Goal: Feedback & Contribution: Leave review/rating

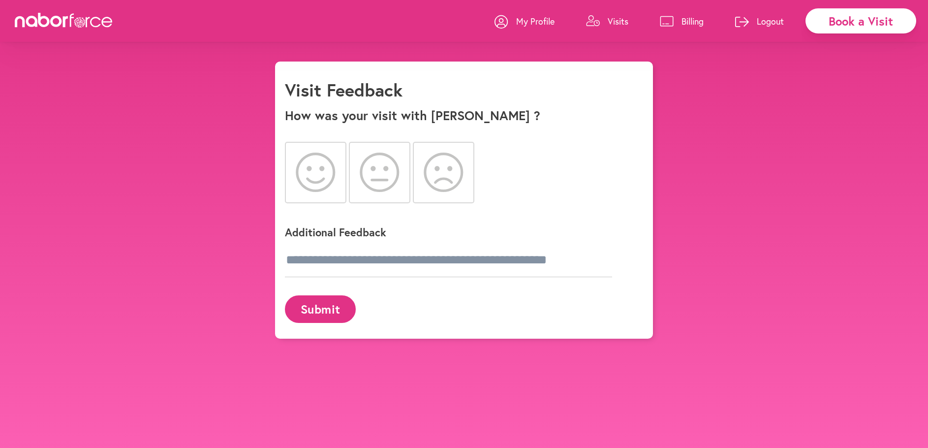
click at [316, 181] on icon at bounding box center [316, 171] width 40 height 39
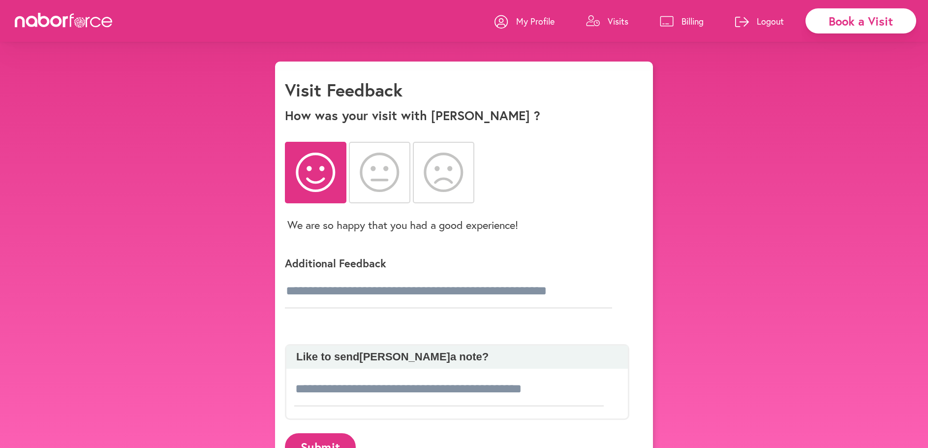
click at [299, 321] on div at bounding box center [457, 332] width 344 height 24
click at [295, 311] on div "Additional Feedback" at bounding box center [457, 280] width 344 height 80
click at [349, 267] on p "Additional Feedback" at bounding box center [457, 263] width 344 height 14
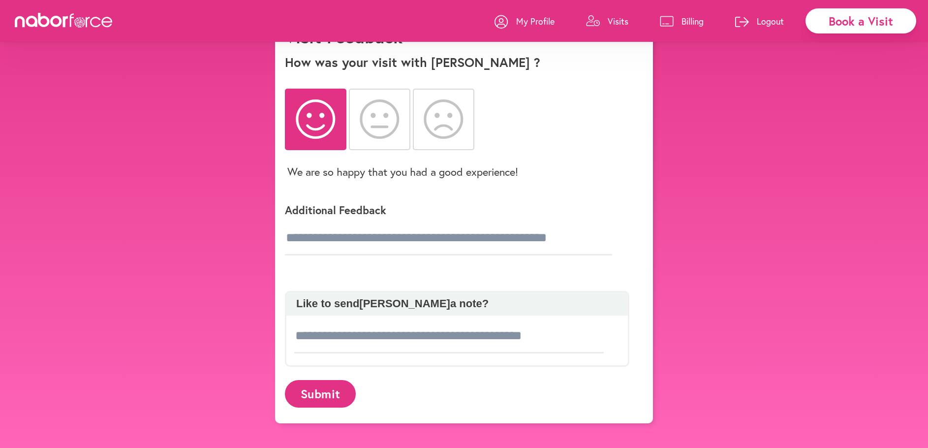
scroll to position [61, 0]
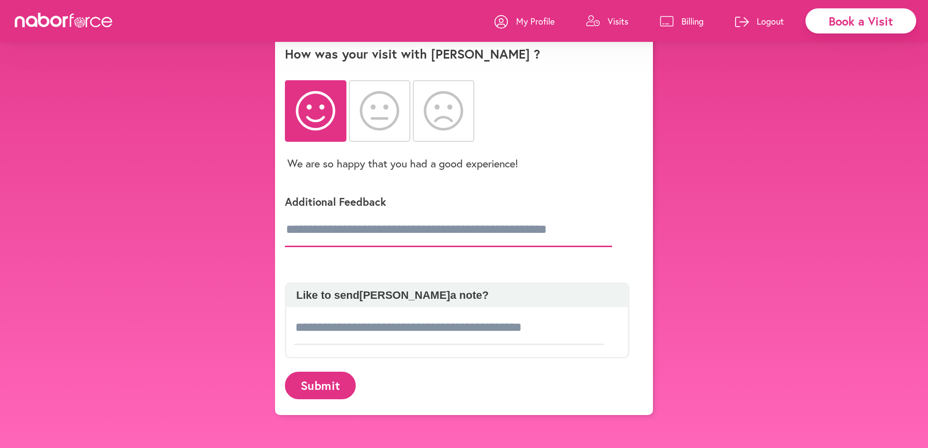
click at [307, 235] on input "text" at bounding box center [448, 230] width 327 height 34
type input "**********"
click at [320, 388] on button "Submit" at bounding box center [320, 384] width 71 height 27
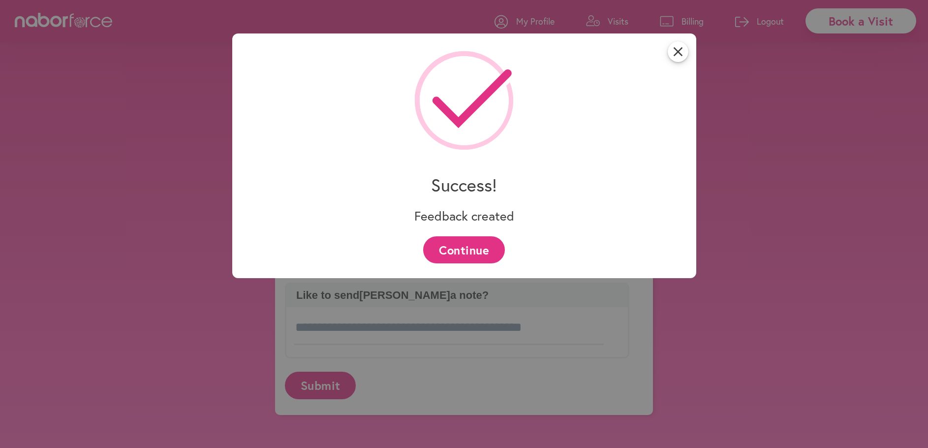
click at [462, 251] on button "Continue" at bounding box center [463, 249] width 81 height 27
